Goal: Find specific page/section: Find specific page/section

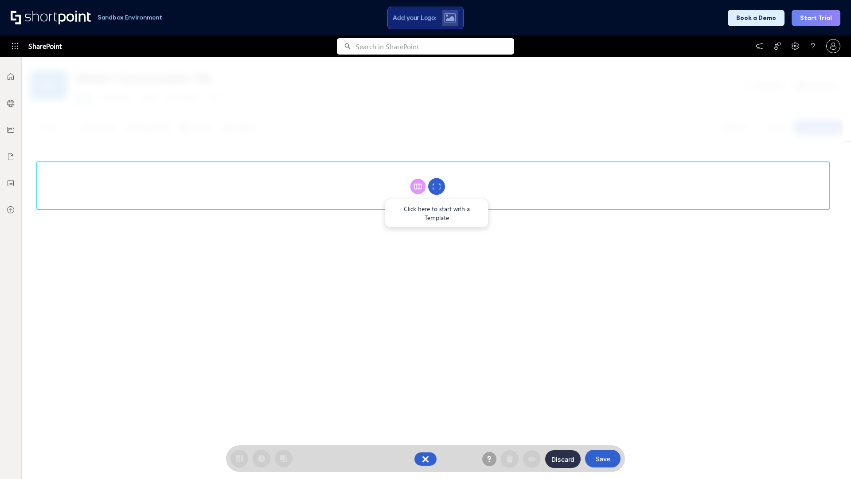
click at [437, 186] on circle at bounding box center [436, 186] width 17 height 17
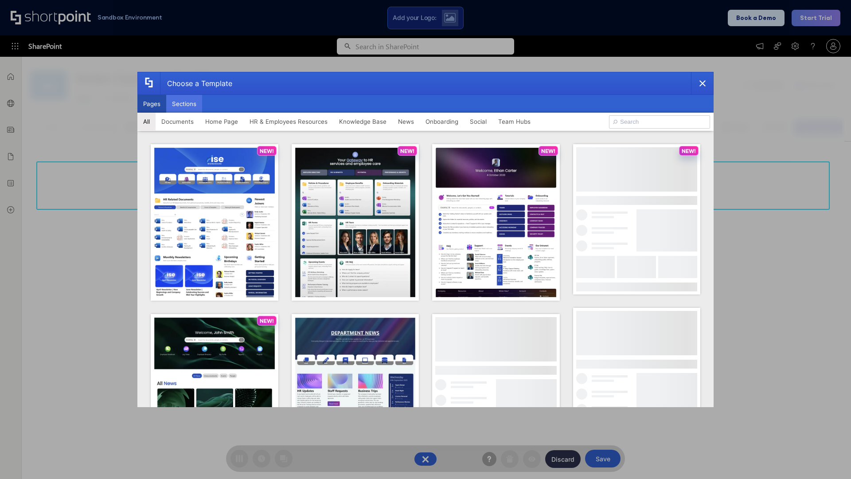
click at [184, 104] on button "Sections" at bounding box center [184, 104] width 36 height 18
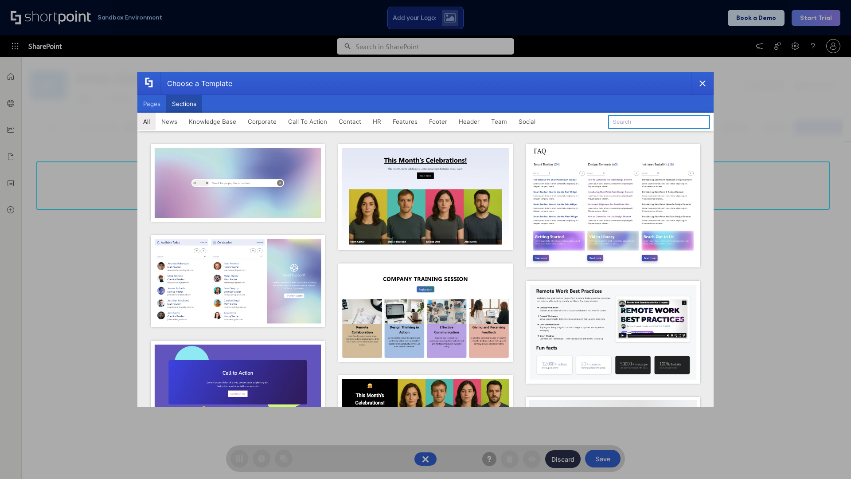
type input "Employees Hub HR"
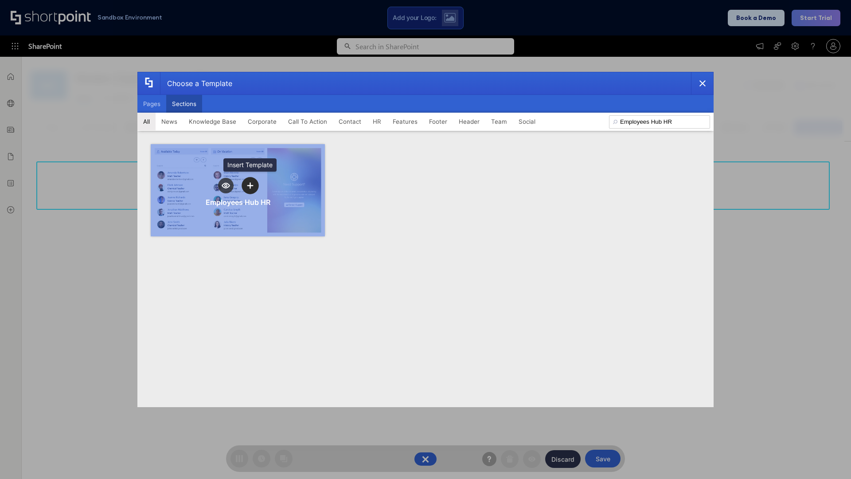
click at [250, 185] on icon "template selector" at bounding box center [250, 186] width 6 height 6
